Goal: Task Accomplishment & Management: Use online tool/utility

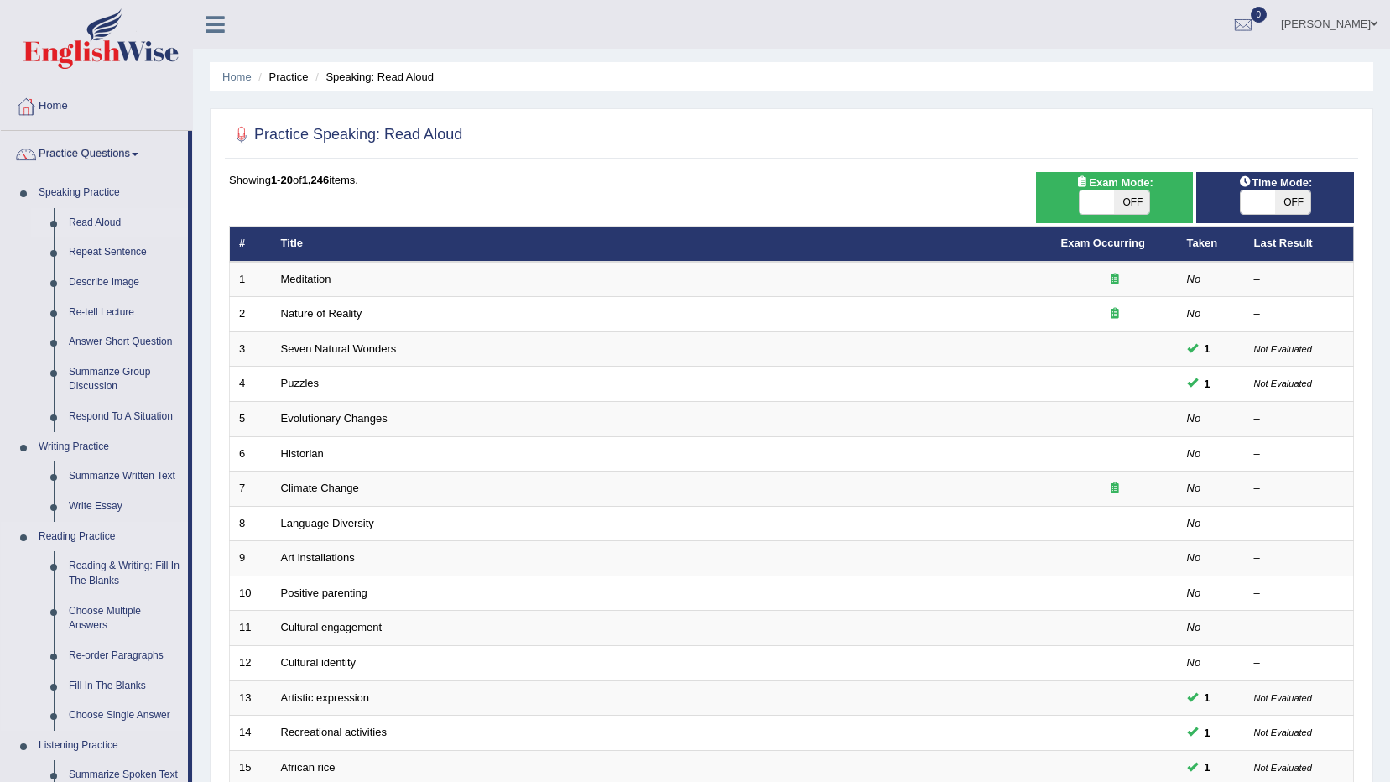
click at [96, 535] on link "Reading Practice" at bounding box center [109, 537] width 157 height 30
click at [120, 689] on link "Fill In The Blanks" at bounding box center [124, 686] width 127 height 30
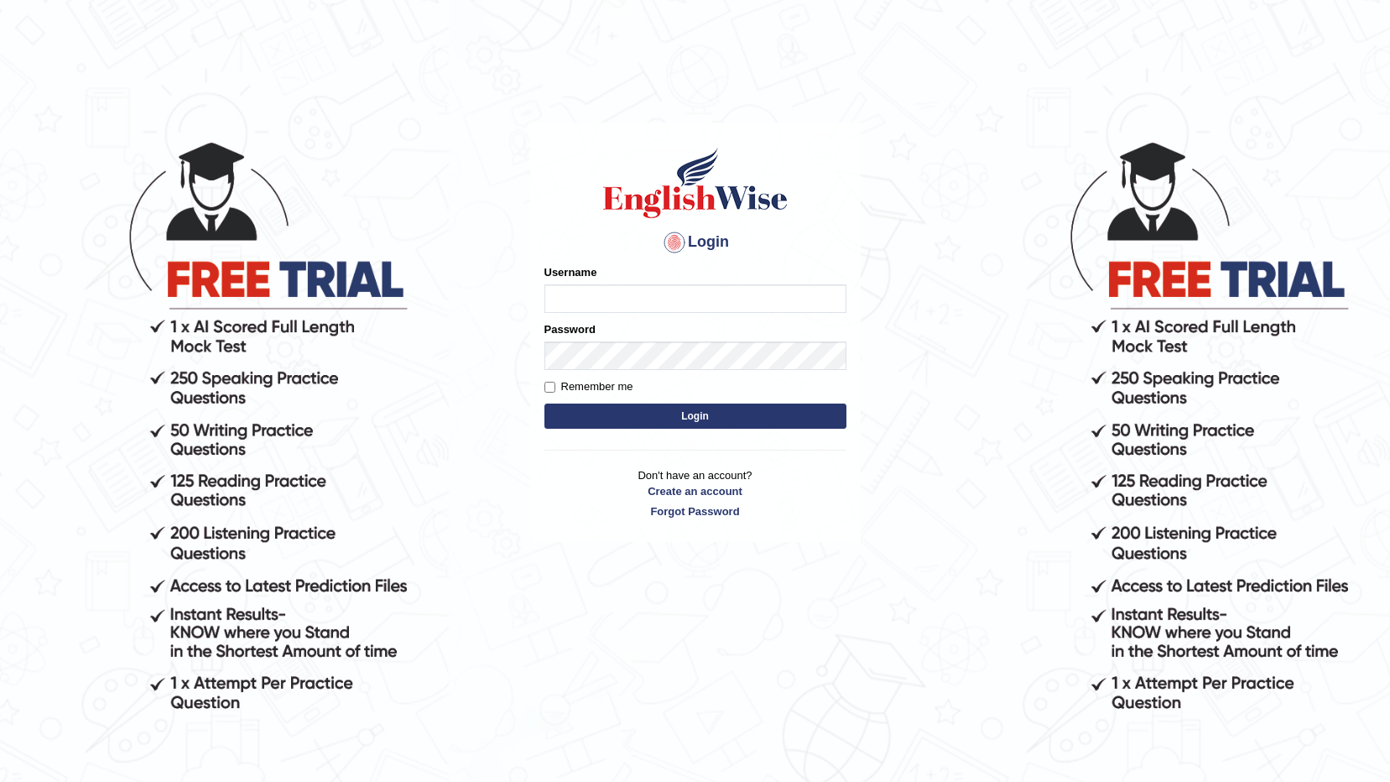
type input "0406892562"
click at [710, 414] on button "Login" at bounding box center [695, 415] width 302 height 25
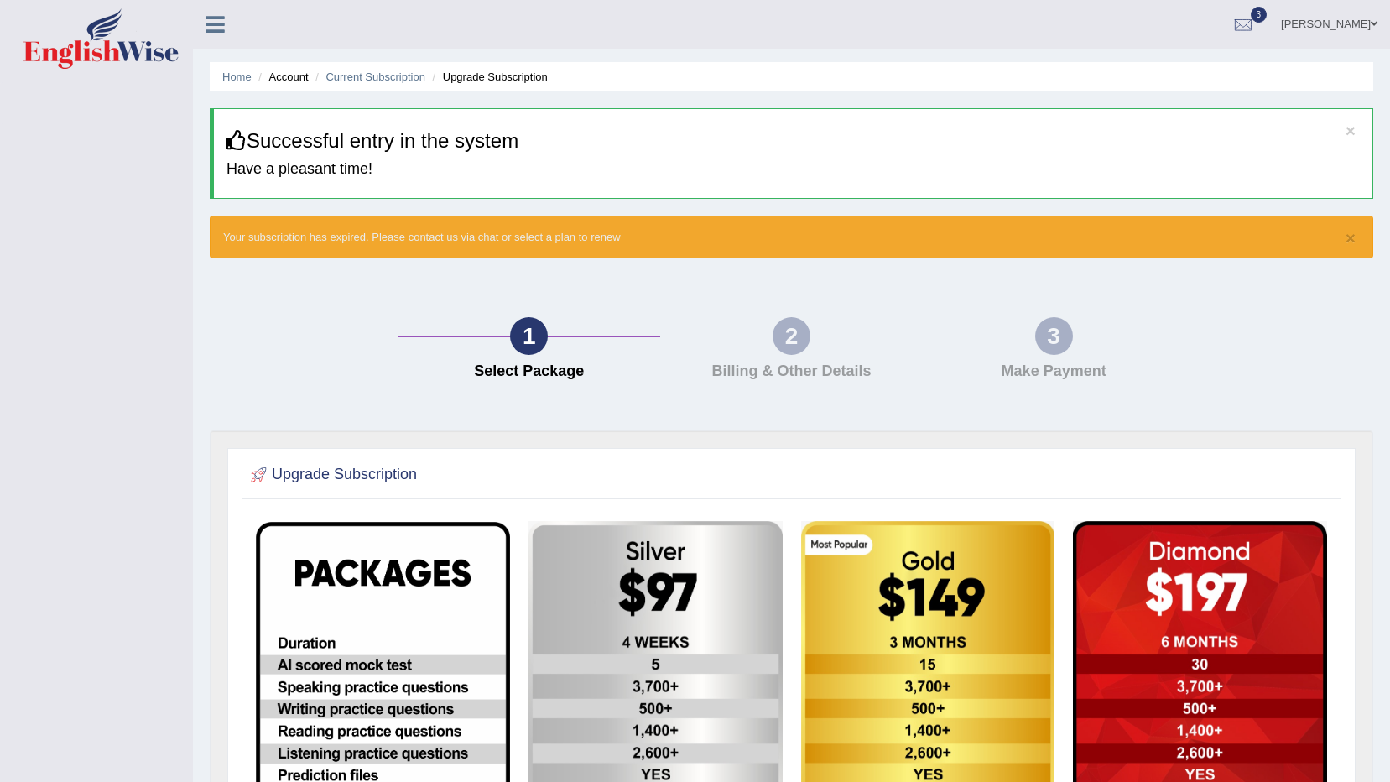
click at [220, 27] on icon at bounding box center [214, 24] width 19 height 22
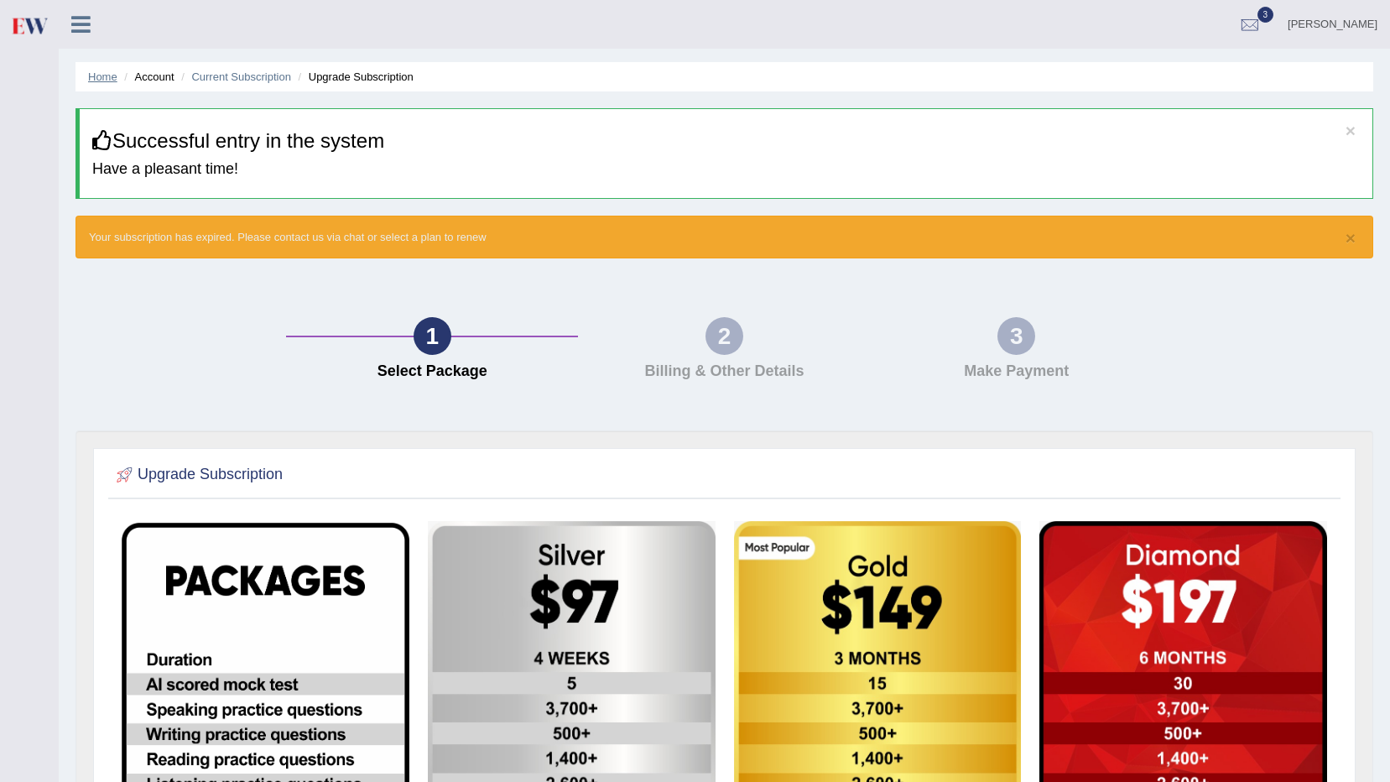
click at [113, 78] on link "Home" at bounding box center [102, 76] width 29 height 13
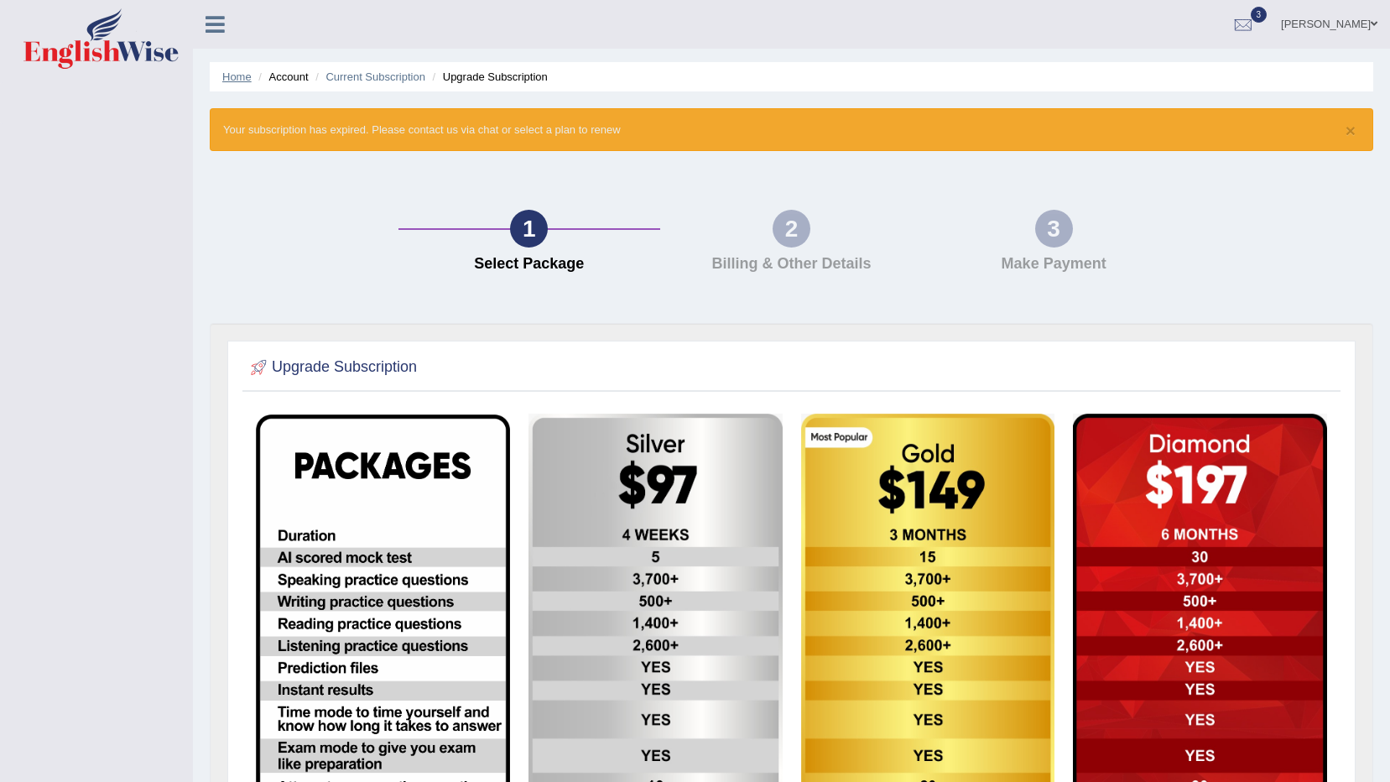
click at [235, 76] on link "Home" at bounding box center [236, 76] width 29 height 13
click at [243, 76] on link "Home" at bounding box center [236, 76] width 29 height 13
click at [242, 81] on link "Home" at bounding box center [236, 76] width 29 height 13
